Goal: Information Seeking & Learning: Learn about a topic

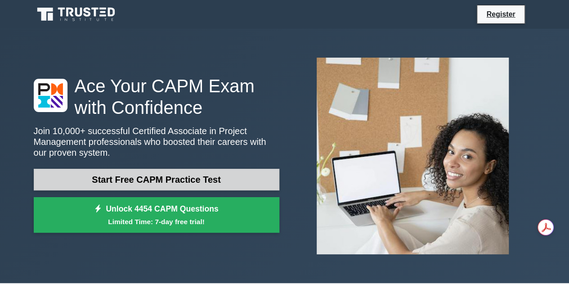
click at [165, 182] on link "Start Free CAPM Practice Test" at bounding box center [157, 180] width 246 height 22
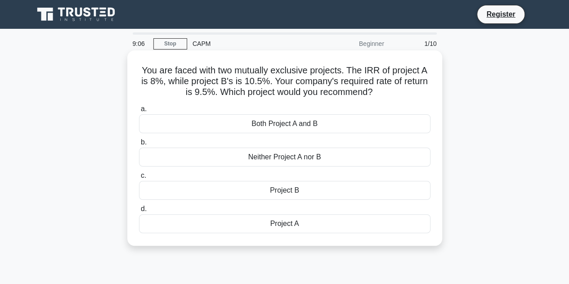
drag, startPoint x: 139, startPoint y: 71, endPoint x: 309, endPoint y: 230, distance: 233.2
click at [309, 230] on div "You are faced with two mutually exclusive projects. The IRR of project A is 8%,…" at bounding box center [285, 148] width 308 height 188
copy div "You are faced with two mutually exclusive projects. The IRR of project A is 8%,…"
click at [327, 180] on label "c. Project B" at bounding box center [284, 185] width 291 height 30
click at [139, 179] on input "c. Project B" at bounding box center [139, 176] width 0 height 6
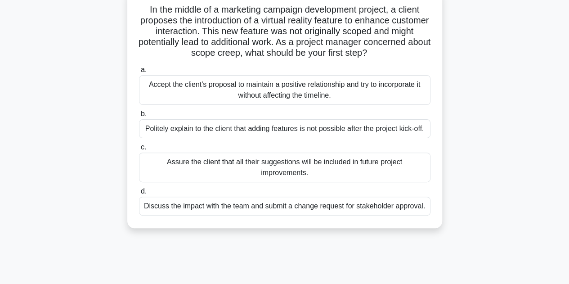
scroll to position [62, 0]
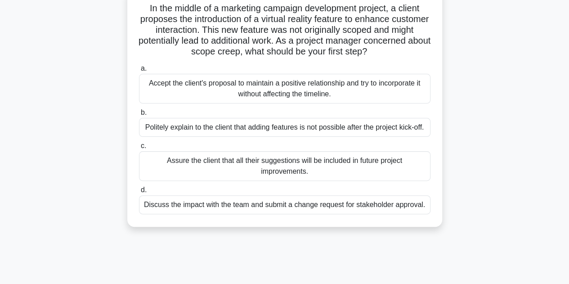
click at [257, 202] on div "Discuss the impact with the team and submit a change request for stakeholder ap…" at bounding box center [284, 204] width 291 height 19
click at [139, 193] on input "d. Discuss the impact with the team and submit a change request for stakeholder…" at bounding box center [139, 190] width 0 height 6
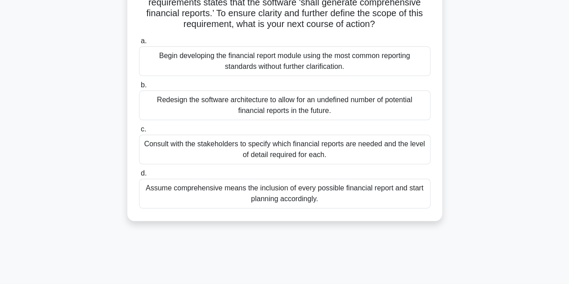
scroll to position [93, 0]
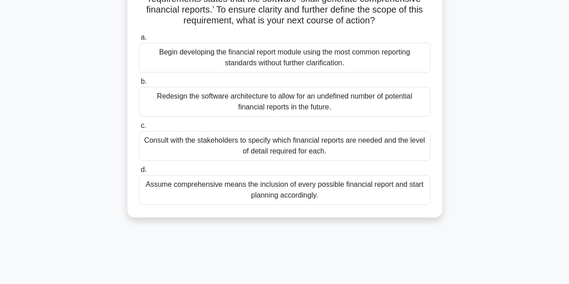
click at [292, 148] on div "Consult with the stakeholders to specify which financial reports are needed and…" at bounding box center [284, 146] width 291 height 30
click at [139, 129] on input "c. Consult with the stakeholders to specify which financial reports are needed …" at bounding box center [139, 126] width 0 height 6
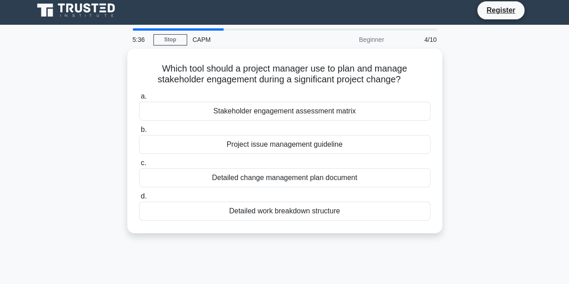
scroll to position [4, 0]
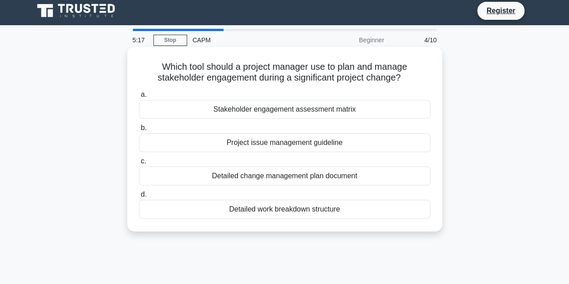
click at [300, 176] on div "Detailed change management plan document" at bounding box center [284, 175] width 291 height 19
click at [139, 164] on input "c. Detailed change management plan document" at bounding box center [139, 161] width 0 height 6
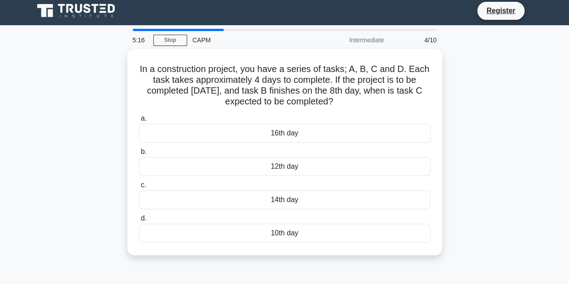
scroll to position [0, 0]
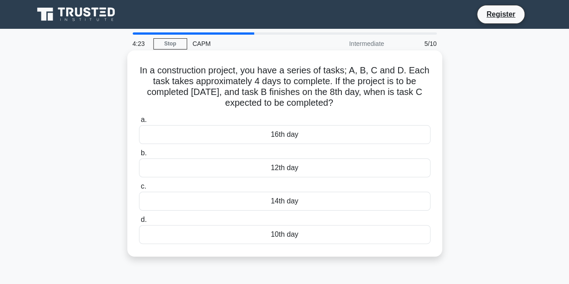
click at [290, 169] on div "12th day" at bounding box center [284, 167] width 291 height 19
click at [139, 156] on input "b. 12th day" at bounding box center [139, 153] width 0 height 6
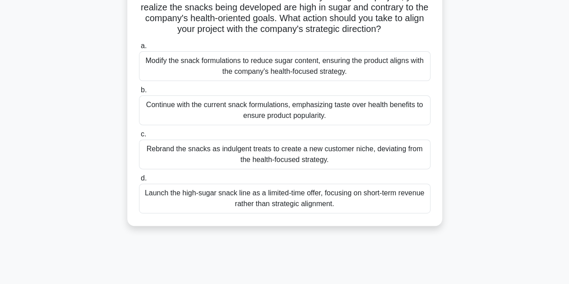
scroll to position [96, 0]
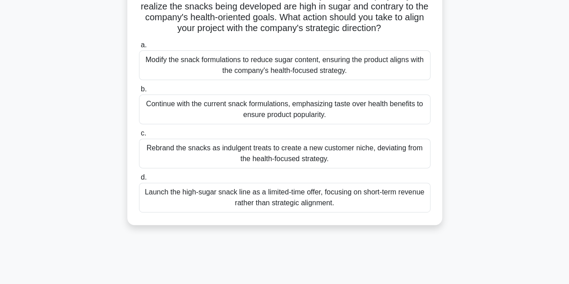
click at [341, 72] on div "Modify the snack formulations to reduce sugar content, ensuring the product ali…" at bounding box center [284, 65] width 291 height 30
click at [139, 48] on input "a. Modify the snack formulations to reduce sugar content, ensuring the product …" at bounding box center [139, 45] width 0 height 6
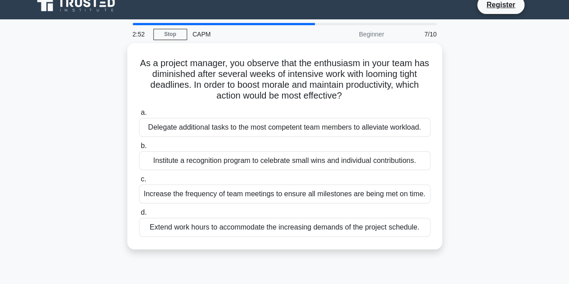
scroll to position [0, 0]
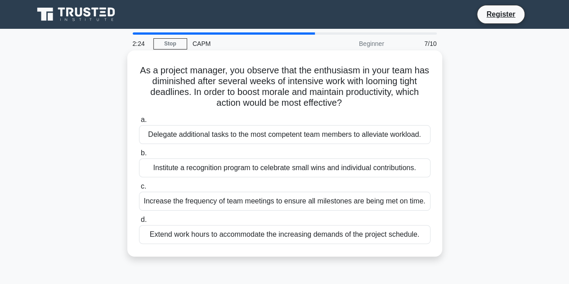
click at [280, 169] on div "Institute a recognition program to celebrate small wins and individual contribu…" at bounding box center [284, 167] width 291 height 19
click at [139, 156] on input "b. Institute a recognition program to celebrate small wins and individual contr…" at bounding box center [139, 153] width 0 height 6
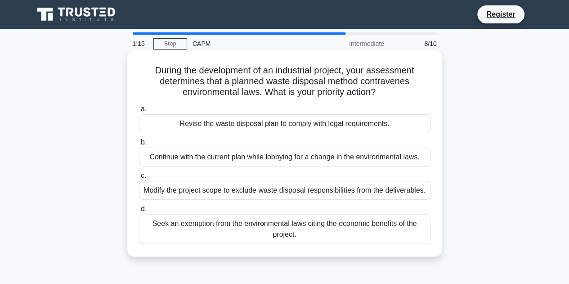
click at [280, 229] on div "Seek an exemption from the environmental laws citing the economic benefits of t…" at bounding box center [284, 229] width 291 height 30
click at [139, 212] on input "d. Seek an exemption from the environmental laws citing the economic benefits o…" at bounding box center [139, 209] width 0 height 6
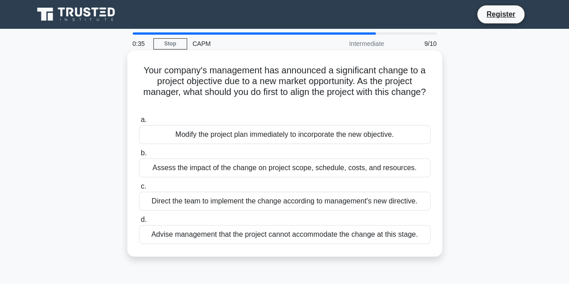
click at [314, 170] on div "Assess the impact of the change on project scope, schedule, costs, and resource…" at bounding box center [284, 167] width 291 height 19
click at [139, 156] on input "b. Assess the impact of the change on project scope, schedule, costs, and resou…" at bounding box center [139, 153] width 0 height 6
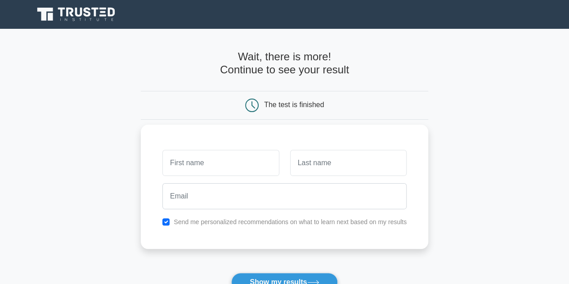
drag, startPoint x: 0, startPoint y: 0, endPoint x: 288, endPoint y: 161, distance: 330.0
click at [288, 161] on div at bounding box center [348, 162] width 127 height 33
click at [227, 157] on input "text" at bounding box center [220, 163] width 116 height 26
type input "arvind"
type input "Markanday"
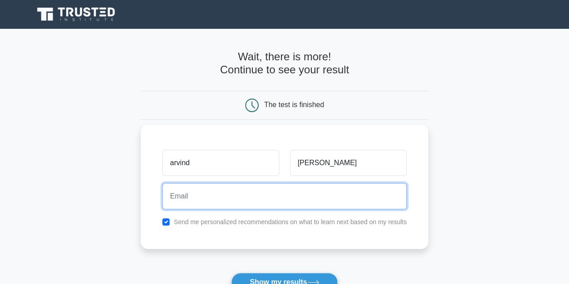
click at [206, 200] on input "email" at bounding box center [284, 196] width 244 height 26
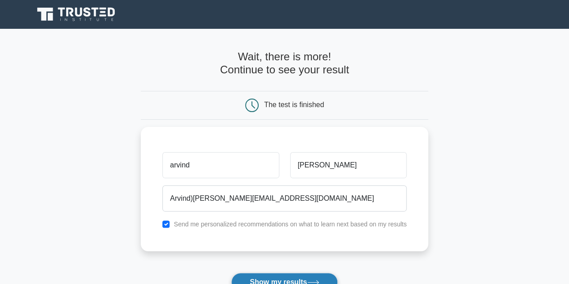
click at [281, 278] on button "Show my results" at bounding box center [284, 282] width 106 height 19
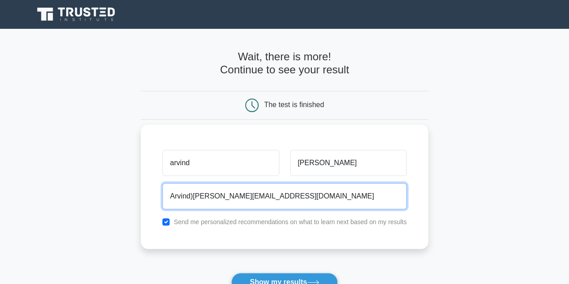
click at [193, 197] on input "Arvind)markanday@Yahoo.com" at bounding box center [284, 196] width 244 height 26
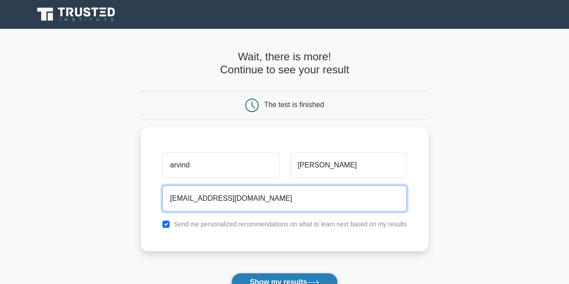
type input "Arvind_markanday@Yahoo.com"
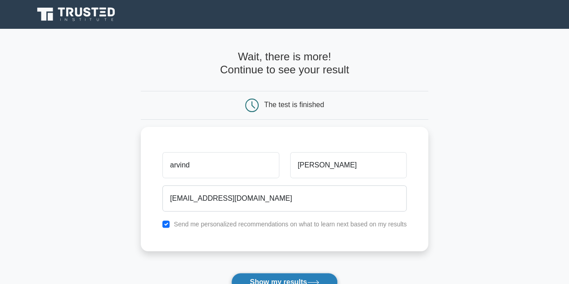
click at [272, 276] on button "Show my results" at bounding box center [284, 282] width 106 height 19
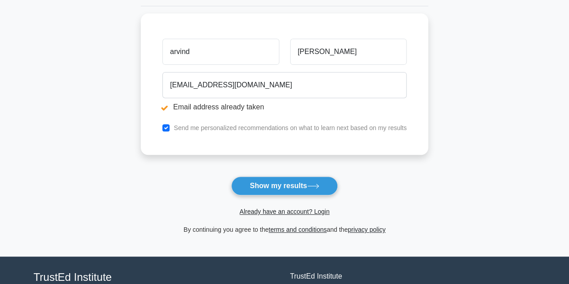
scroll to position [150, 0]
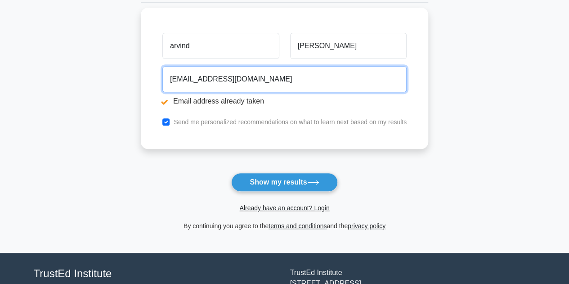
drag, startPoint x: 228, startPoint y: 80, endPoint x: 151, endPoint y: 70, distance: 77.5
click at [151, 70] on div "arvind Markanday Arvind_markanday@Yahoo.com Email address already taken Send me…" at bounding box center [284, 78] width 287 height 141
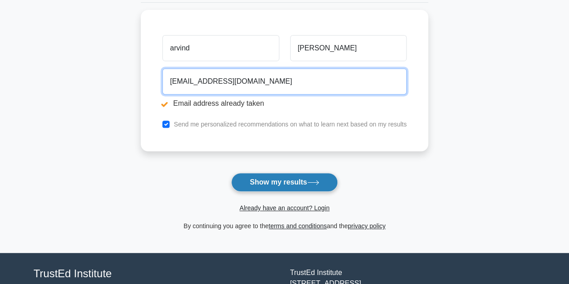
type input "Raj7911@Yahoo.com"
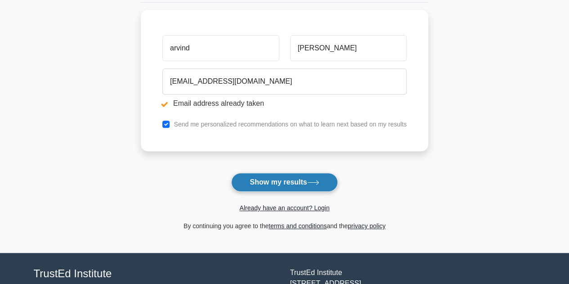
click at [268, 181] on button "Show my results" at bounding box center [284, 182] width 106 height 19
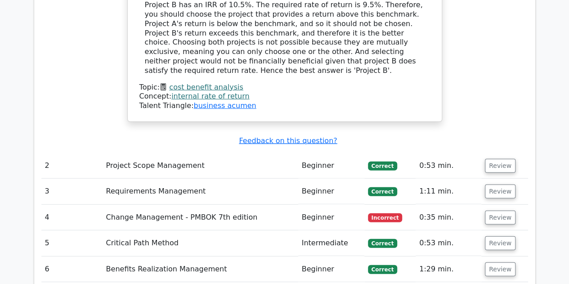
scroll to position [1130, 0]
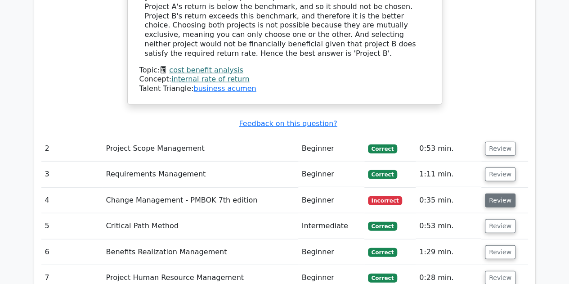
click at [501, 193] on button "Review" at bounding box center [500, 200] width 31 height 14
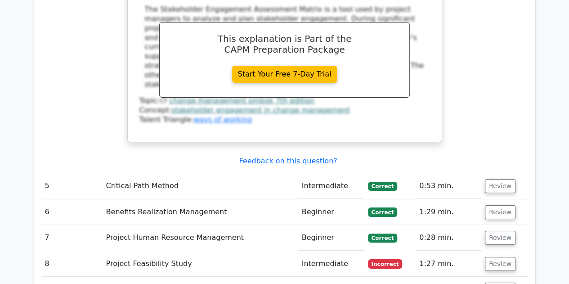
scroll to position [1530, 0]
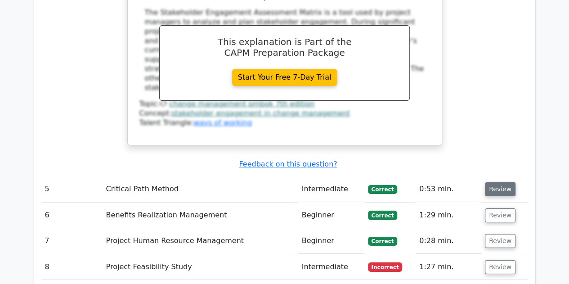
click at [487, 182] on button "Review" at bounding box center [500, 189] width 31 height 14
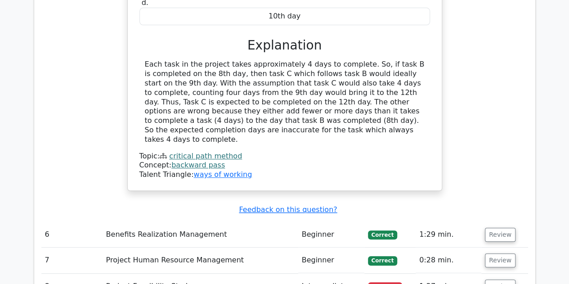
scroll to position [1906, 0]
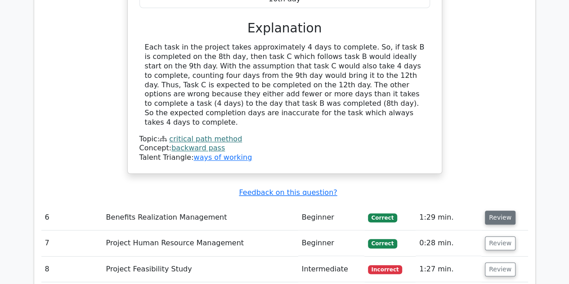
click at [492, 210] on button "Review" at bounding box center [500, 217] width 31 height 14
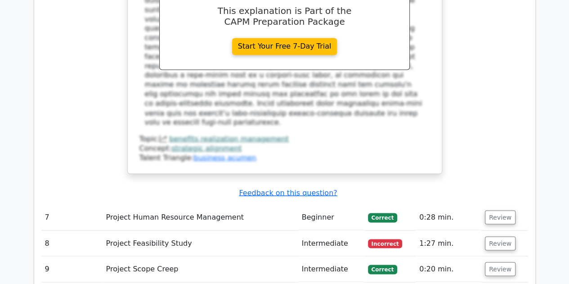
scroll to position [2475, 0]
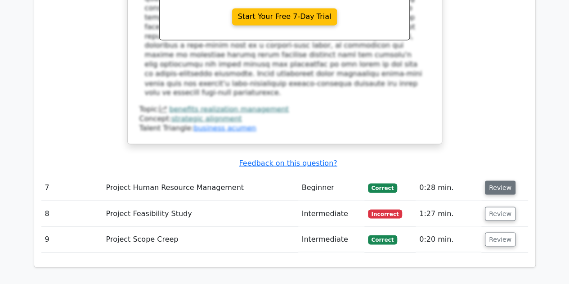
click at [497, 180] on button "Review" at bounding box center [500, 187] width 31 height 14
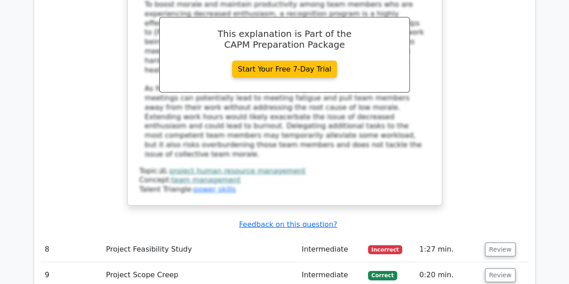
scroll to position [2927, 0]
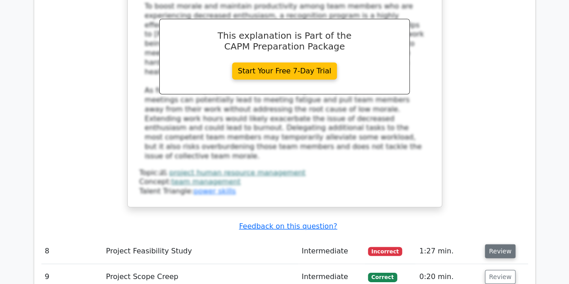
click at [496, 244] on button "Review" at bounding box center [500, 251] width 31 height 14
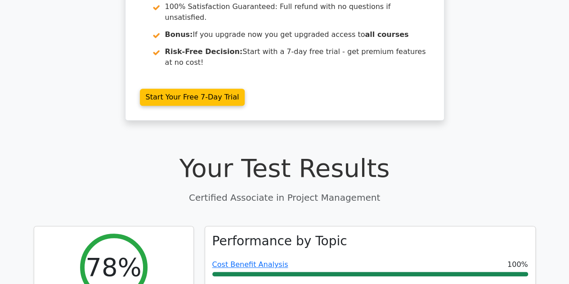
scroll to position [0, 0]
